Goal: Transaction & Acquisition: Purchase product/service

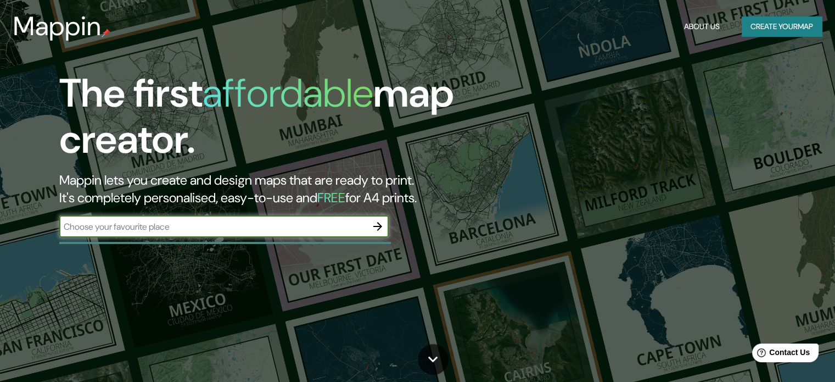
click at [254, 228] on input "text" at bounding box center [212, 226] width 307 height 13
type input "f"
type input "dzan, [GEOGRAPHIC_DATA]"
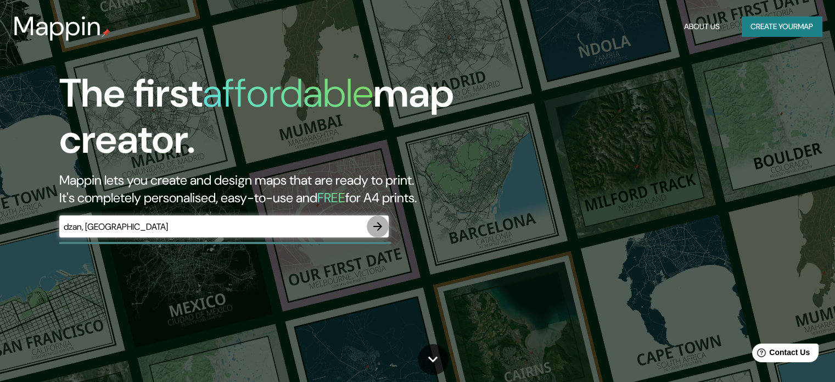
click at [380, 227] on icon "button" at bounding box center [377, 226] width 9 height 9
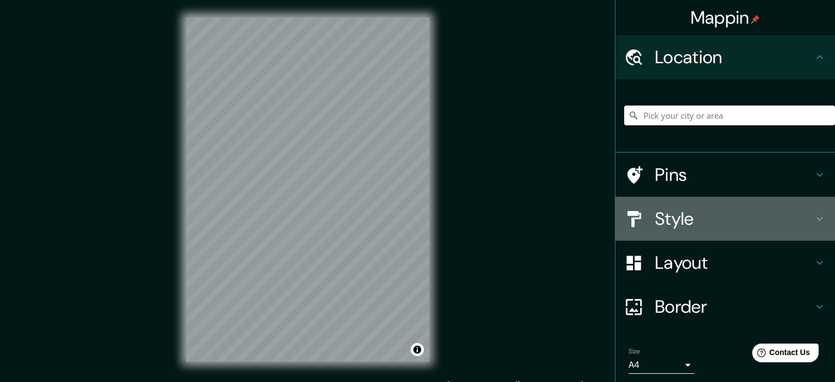
click at [678, 222] on h4 "Style" at bounding box center [734, 218] width 158 height 22
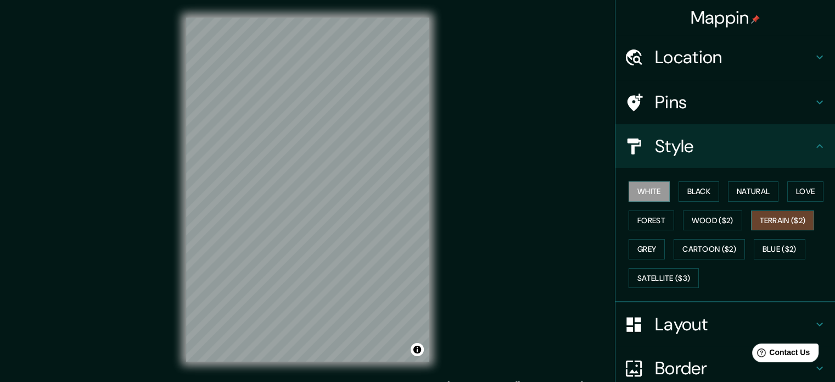
click at [775, 221] on button "Terrain ($2)" at bounding box center [783, 220] width 64 height 20
click at [749, 192] on button "Natural" at bounding box center [753, 191] width 51 height 20
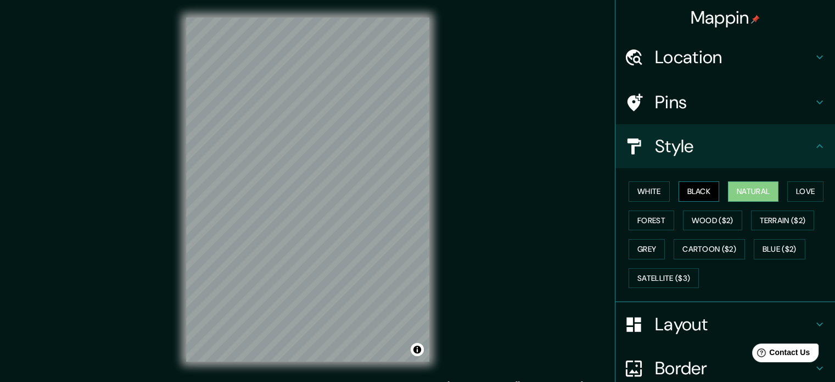
click at [697, 189] on button "Black" at bounding box center [698, 191] width 41 height 20
click at [640, 193] on button "White" at bounding box center [649, 191] width 41 height 20
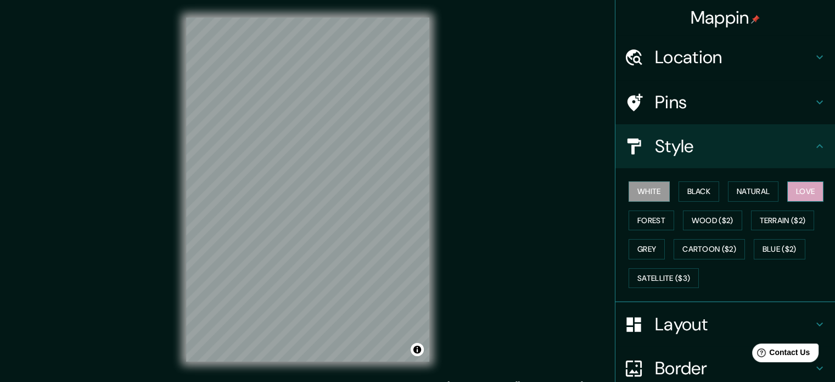
click at [799, 191] on button "Love" at bounding box center [805, 191] width 36 height 20
click at [654, 215] on button "Forest" at bounding box center [652, 220] width 46 height 20
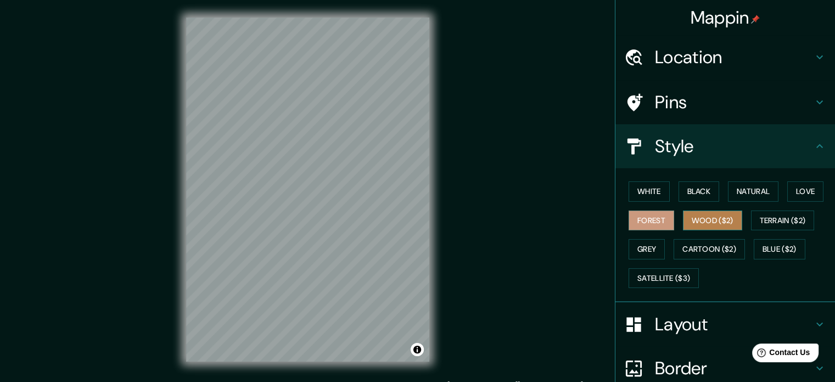
click at [691, 226] on button "Wood ($2)" at bounding box center [712, 220] width 59 height 20
click at [640, 250] on button "Grey" at bounding box center [647, 249] width 36 height 20
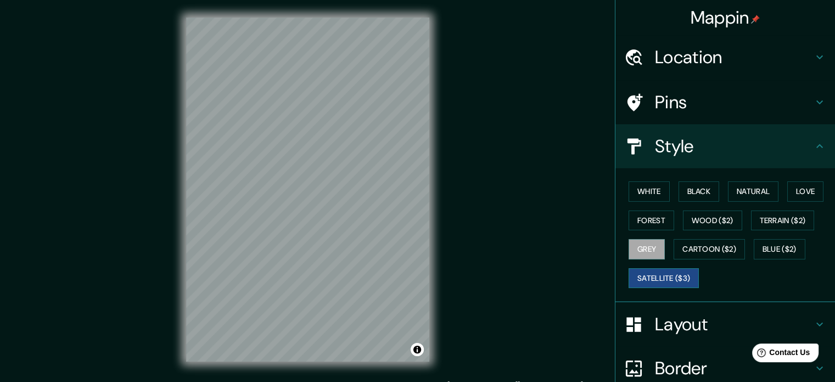
click at [663, 277] on button "Satellite ($3)" at bounding box center [664, 278] width 70 height 20
click at [687, 251] on button "Cartoon ($2)" at bounding box center [709, 249] width 71 height 20
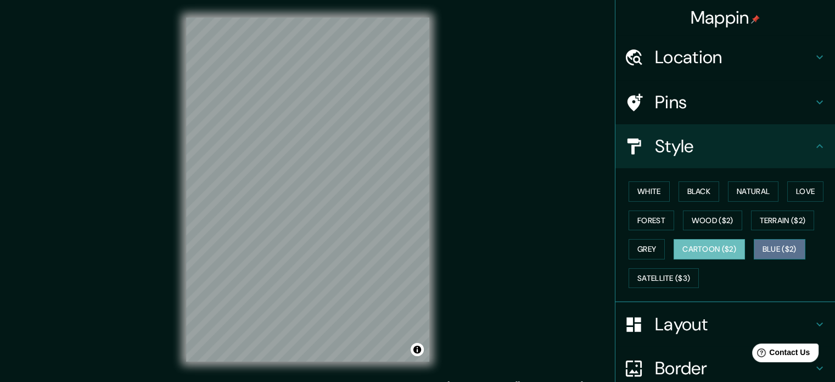
click at [762, 248] on button "Blue ($2)" at bounding box center [780, 249] width 52 height 20
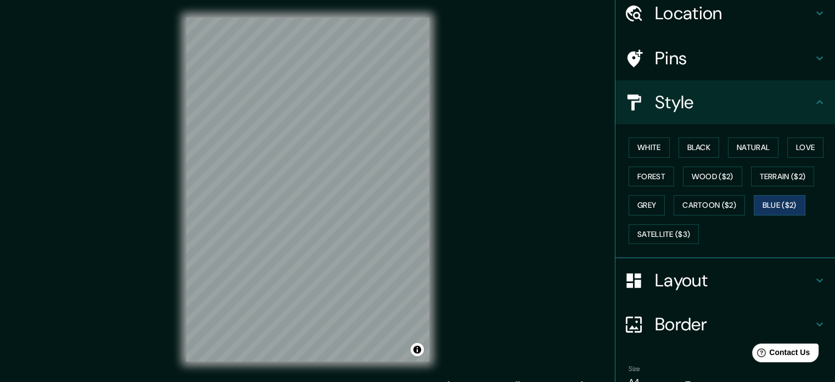
scroll to position [43, 0]
